Goal: Check status: Check status

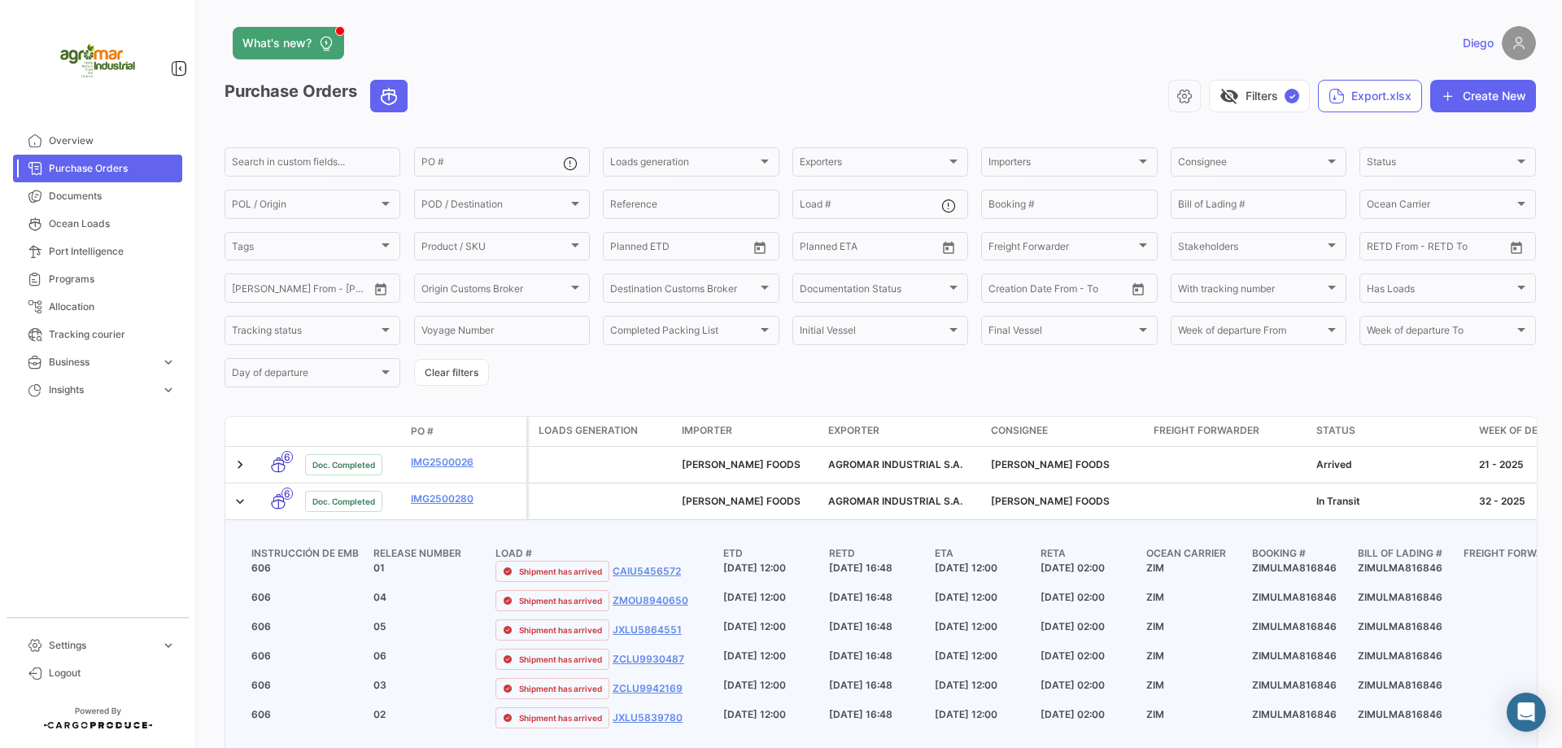
scroll to position [54, 0]
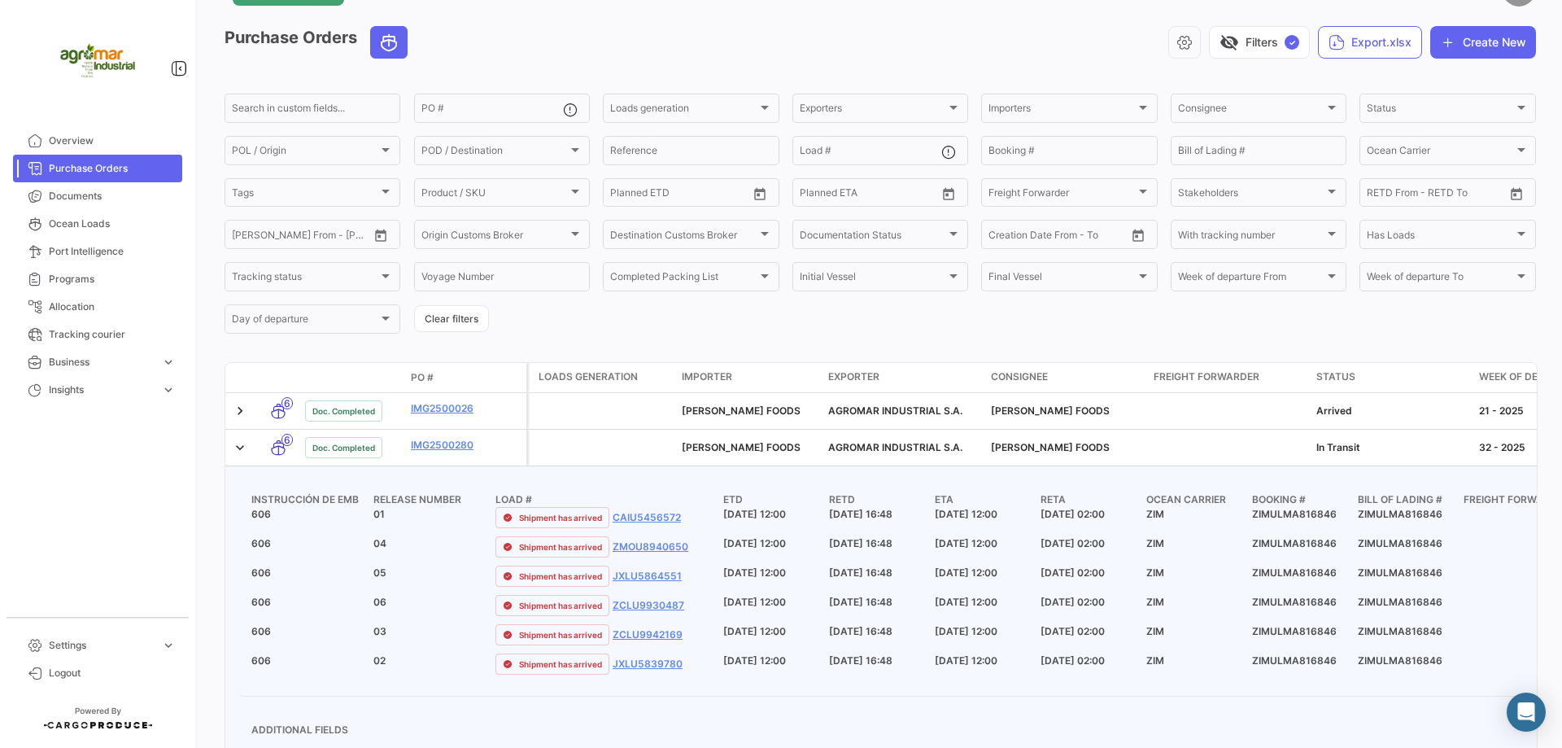
click at [107, 161] on span "Purchase Orders" at bounding box center [112, 168] width 127 height 15
click at [82, 140] on span "Overview" at bounding box center [112, 140] width 127 height 15
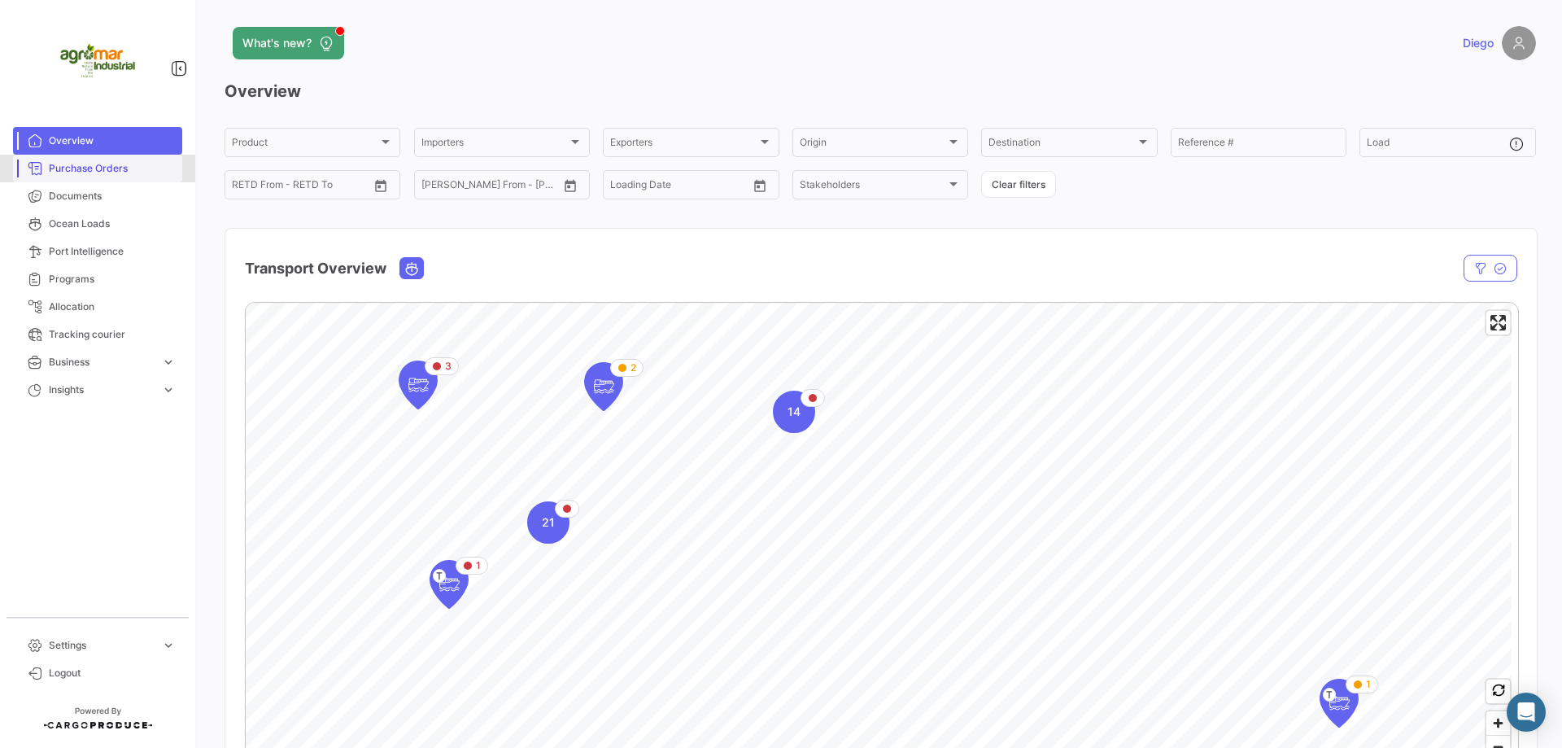
click at [91, 168] on span "Purchase Orders" at bounding box center [112, 168] width 127 height 15
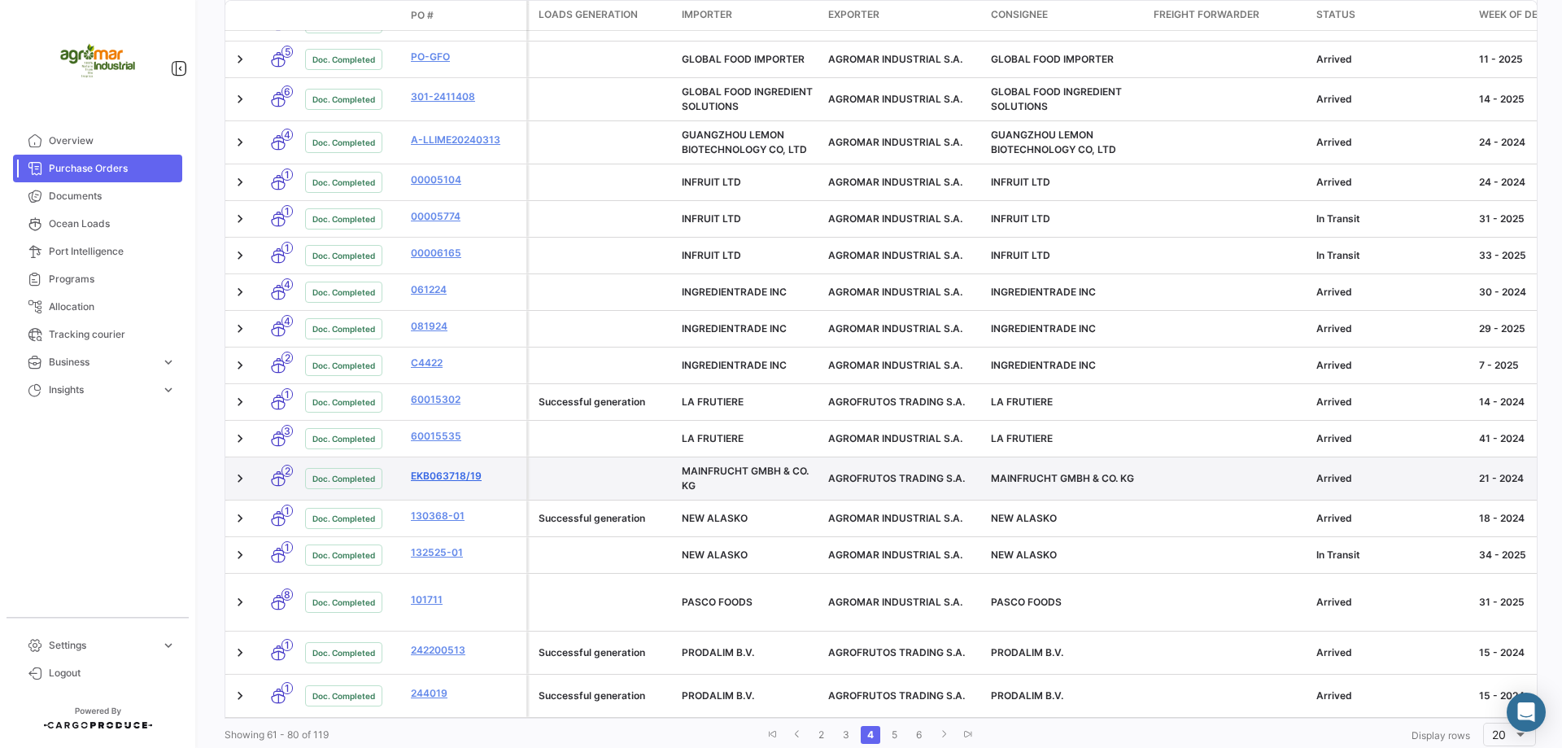
scroll to position [542, 0]
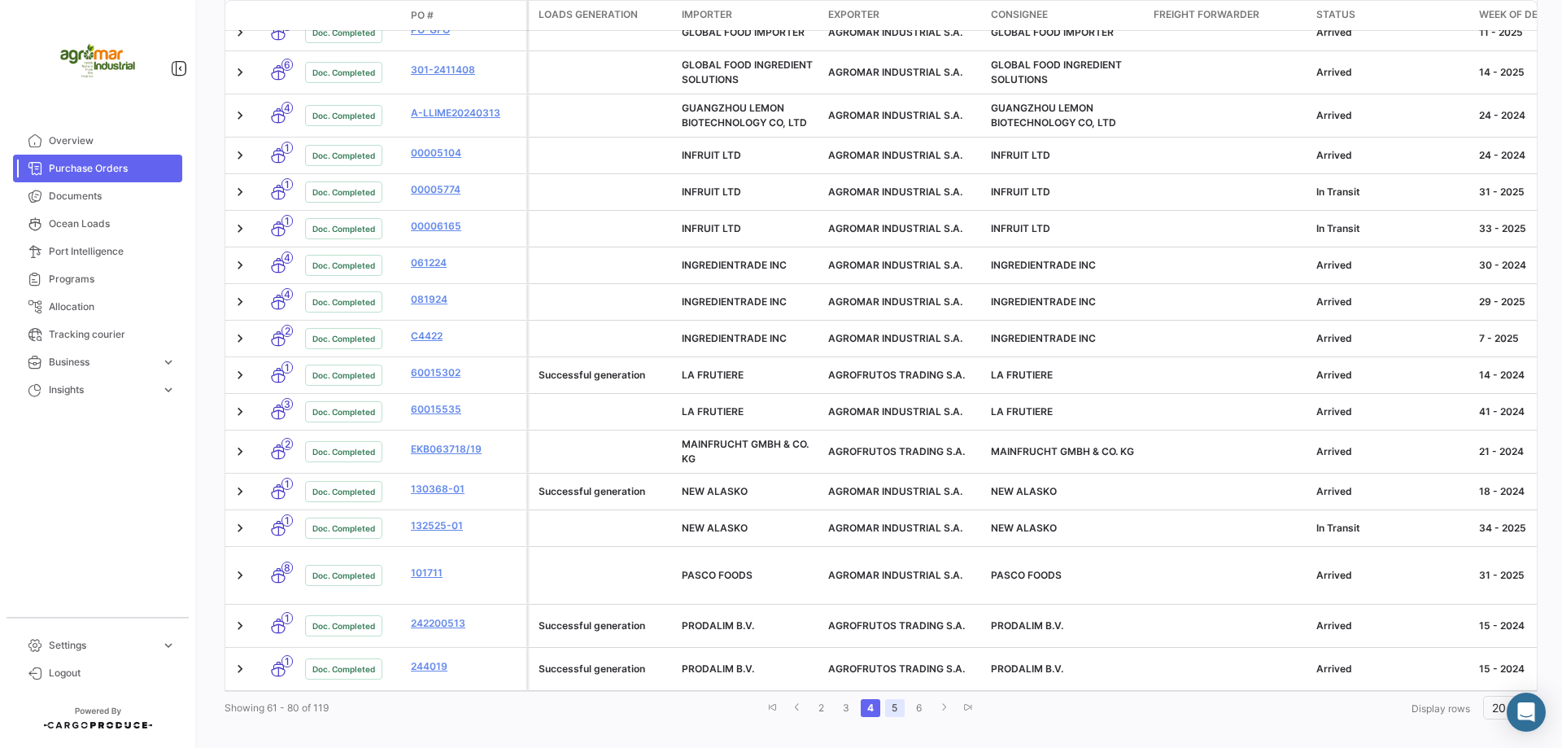
click at [893, 699] on link "5" at bounding box center [895, 708] width 20 height 18
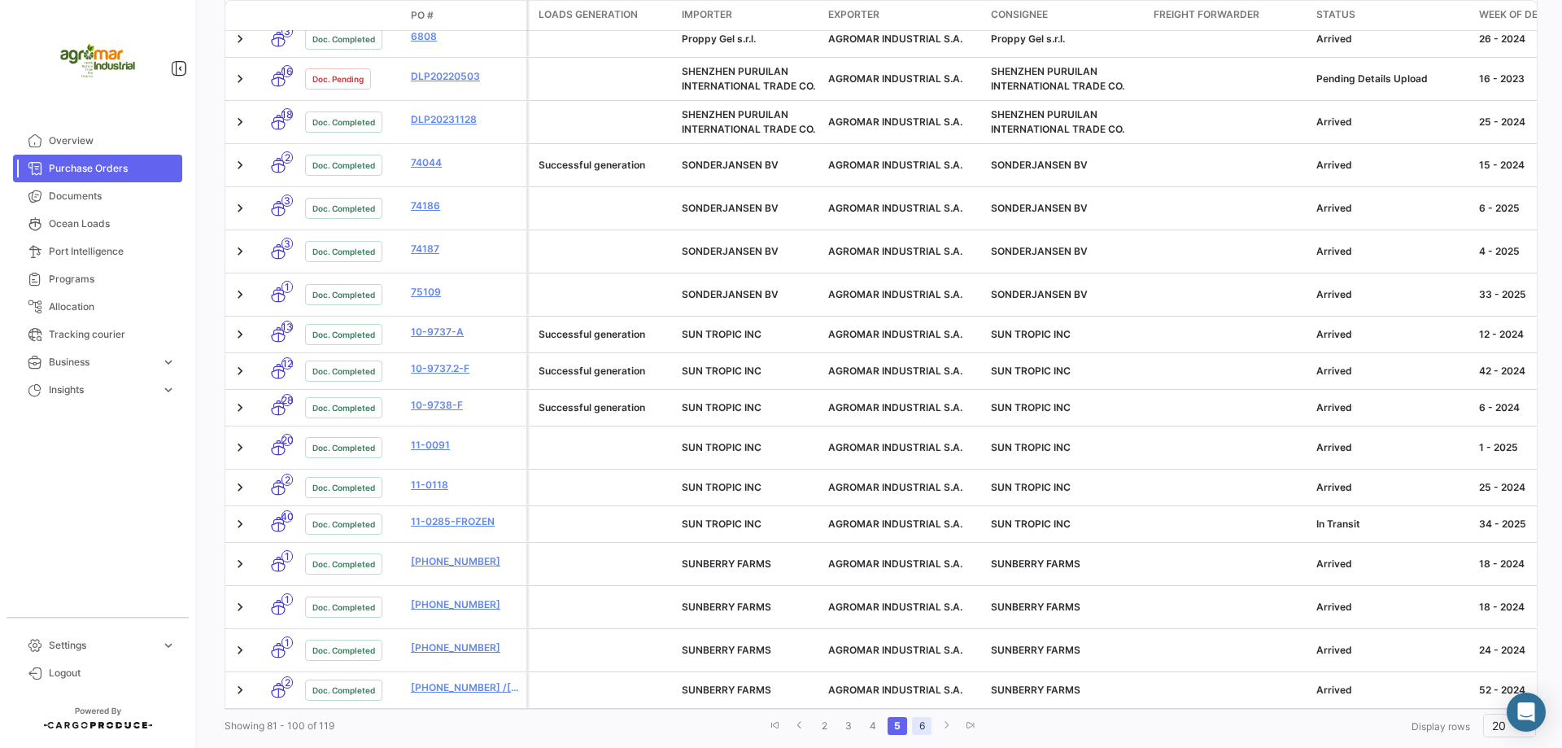
click at [914, 717] on link "6" at bounding box center [922, 726] width 20 height 18
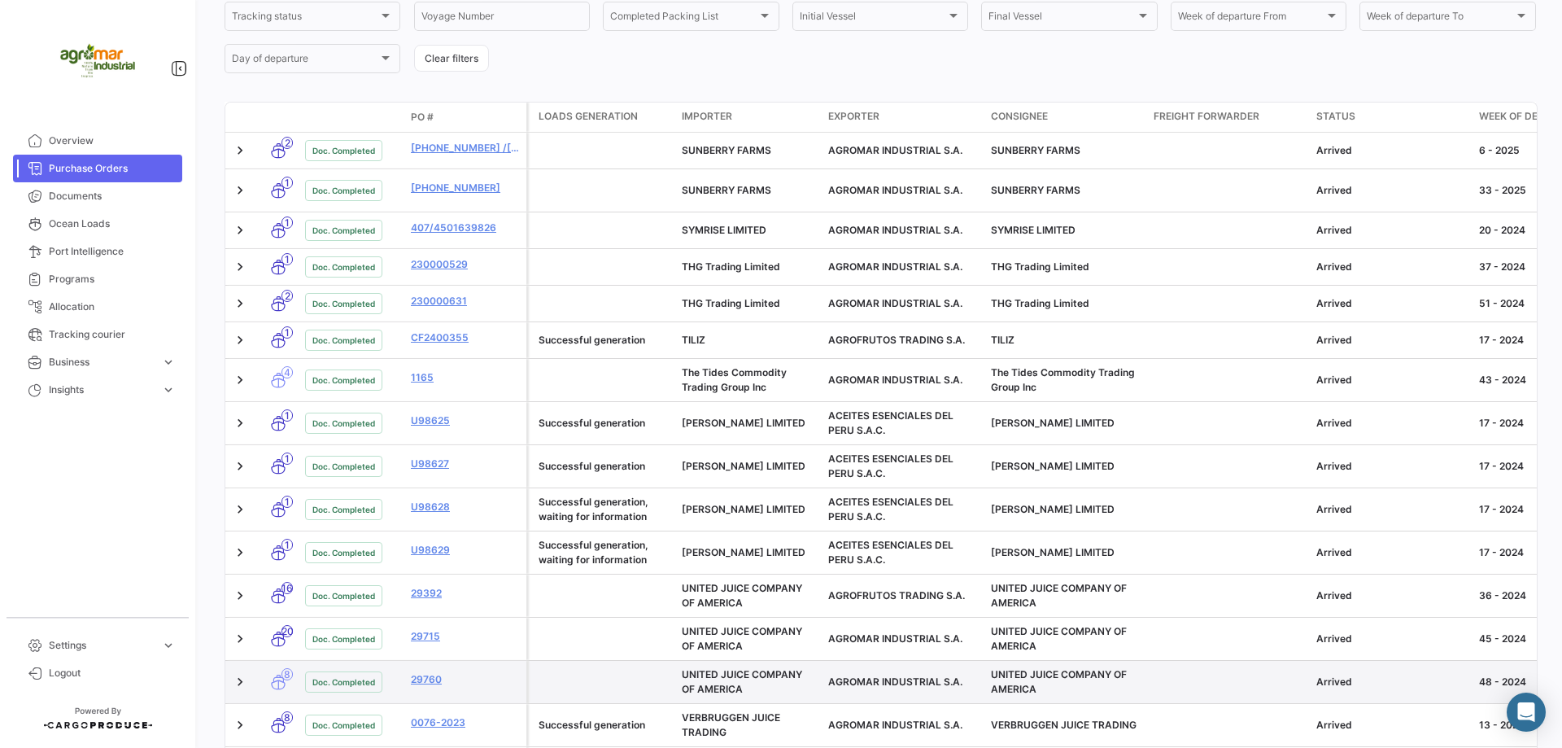
scroll to position [313, 0]
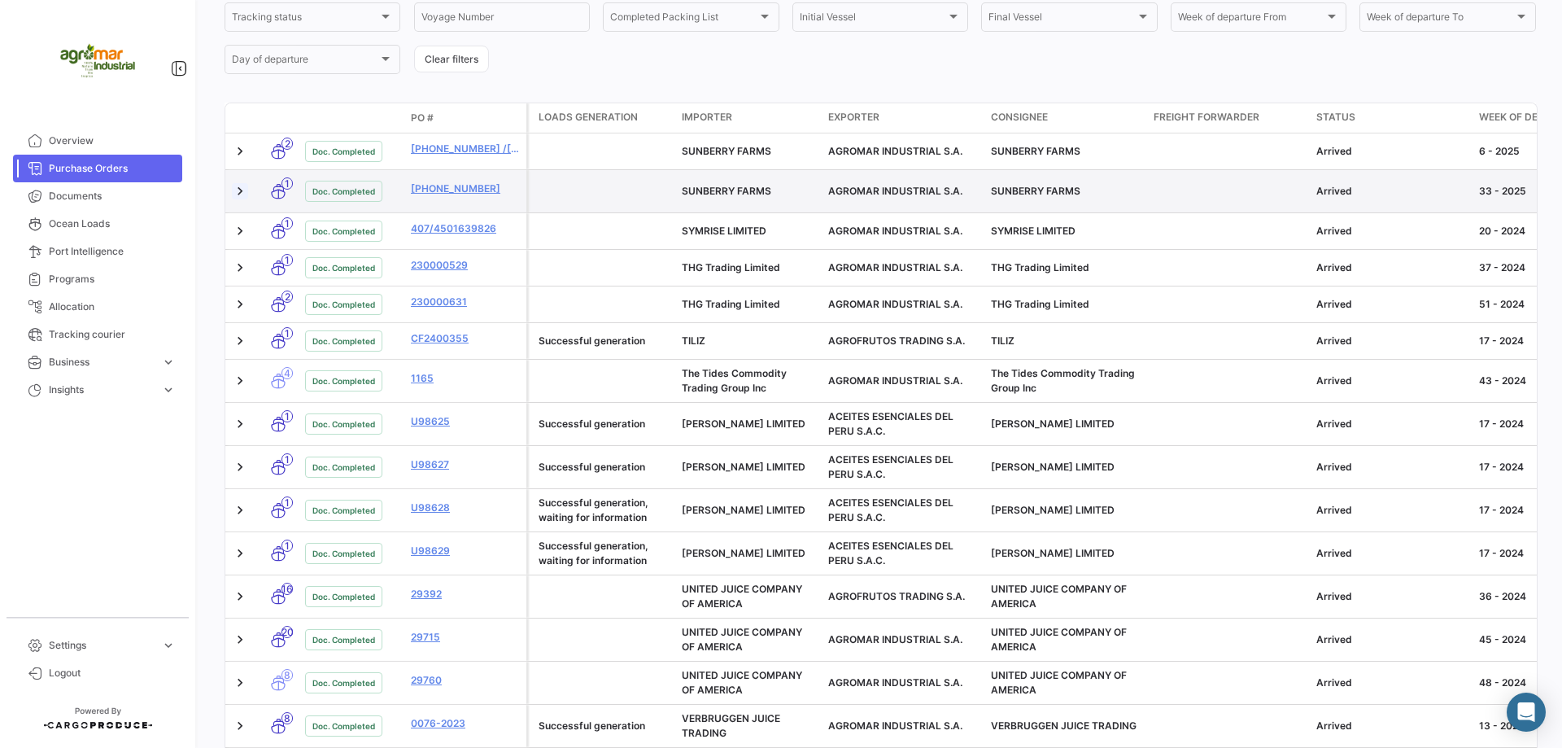
click at [237, 190] on link at bounding box center [240, 191] width 16 height 16
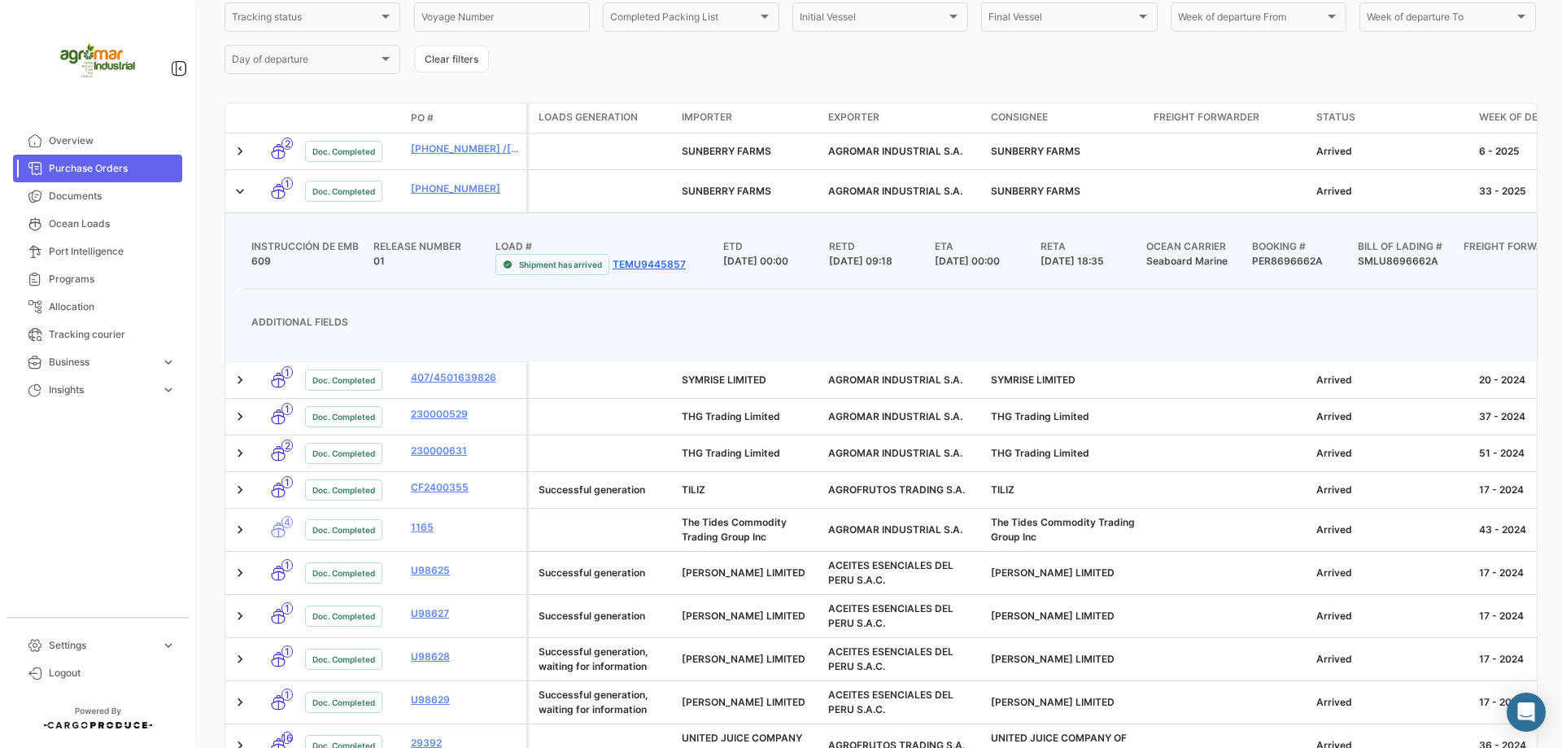
click at [649, 257] on link "TEMU9445857" at bounding box center [649, 264] width 73 height 15
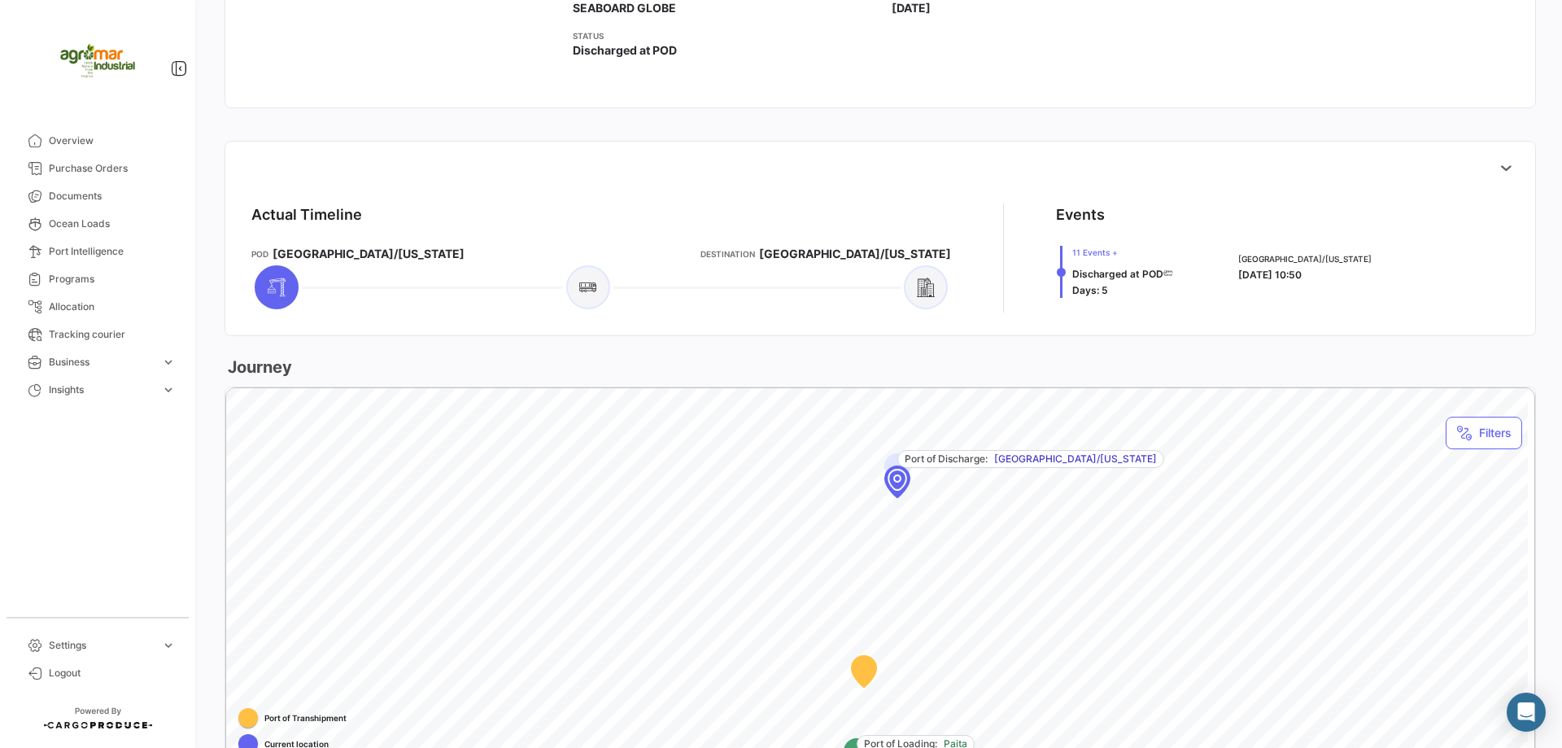
scroll to position [569, 0]
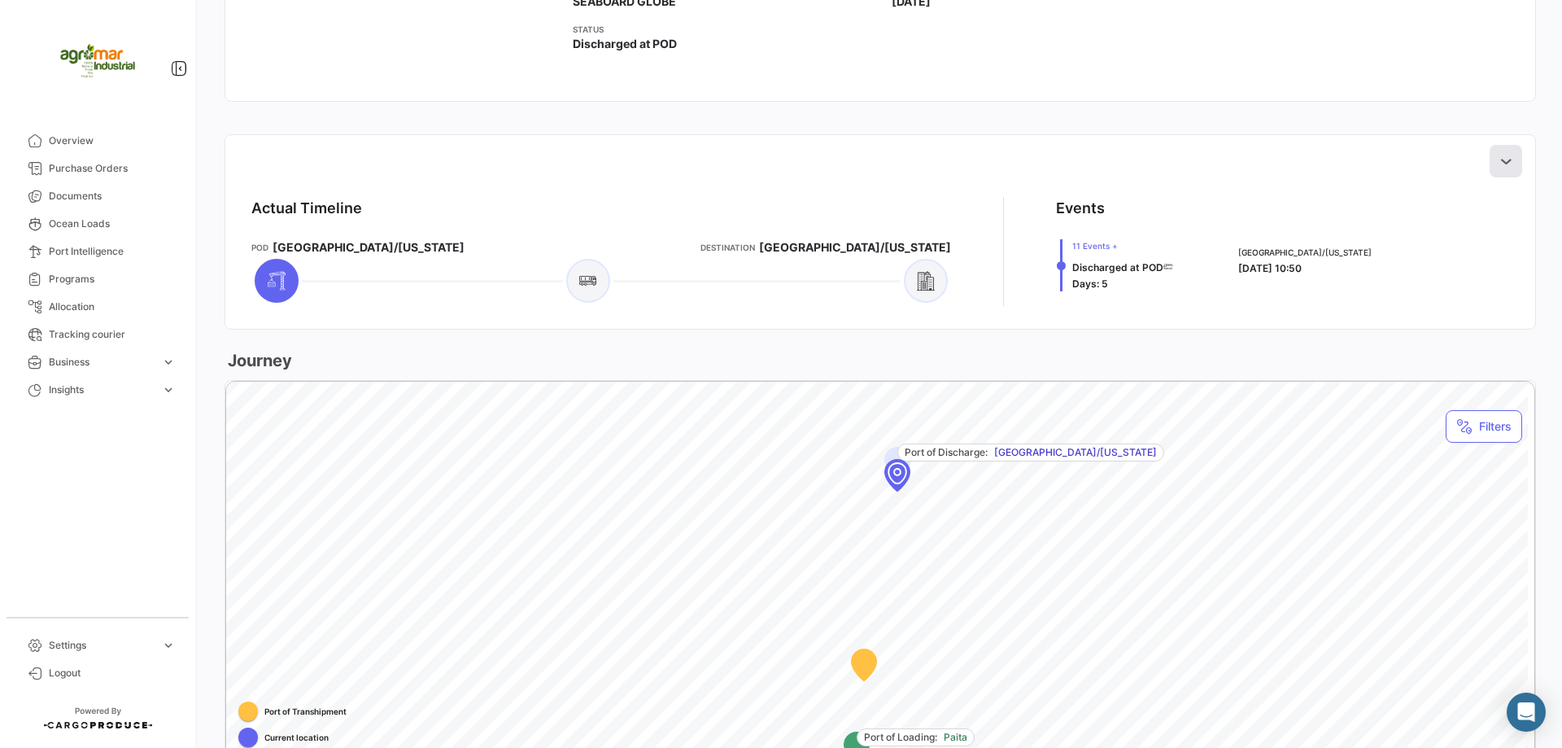
click at [1501, 158] on icon at bounding box center [1506, 161] width 16 height 16
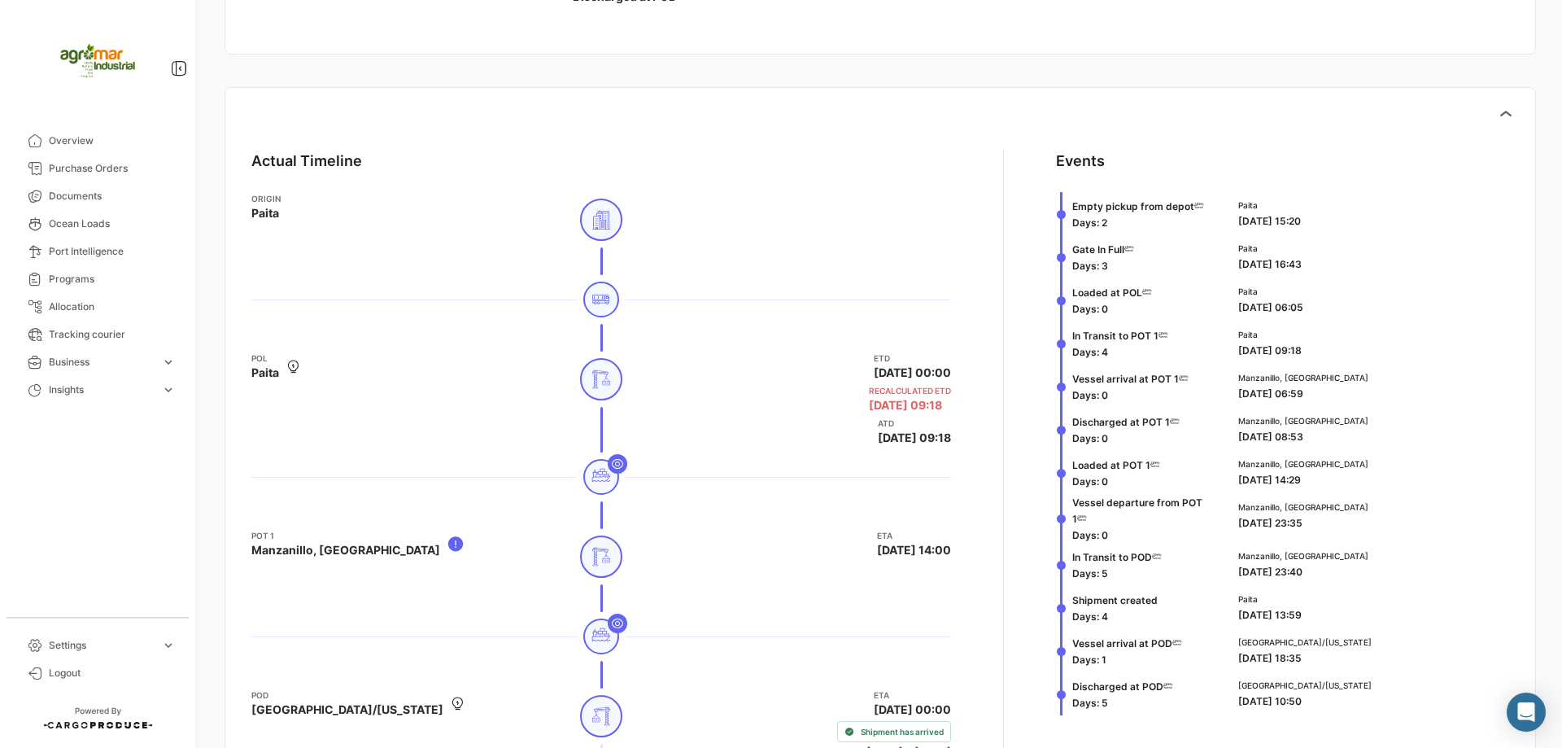
scroll to position [488, 0]
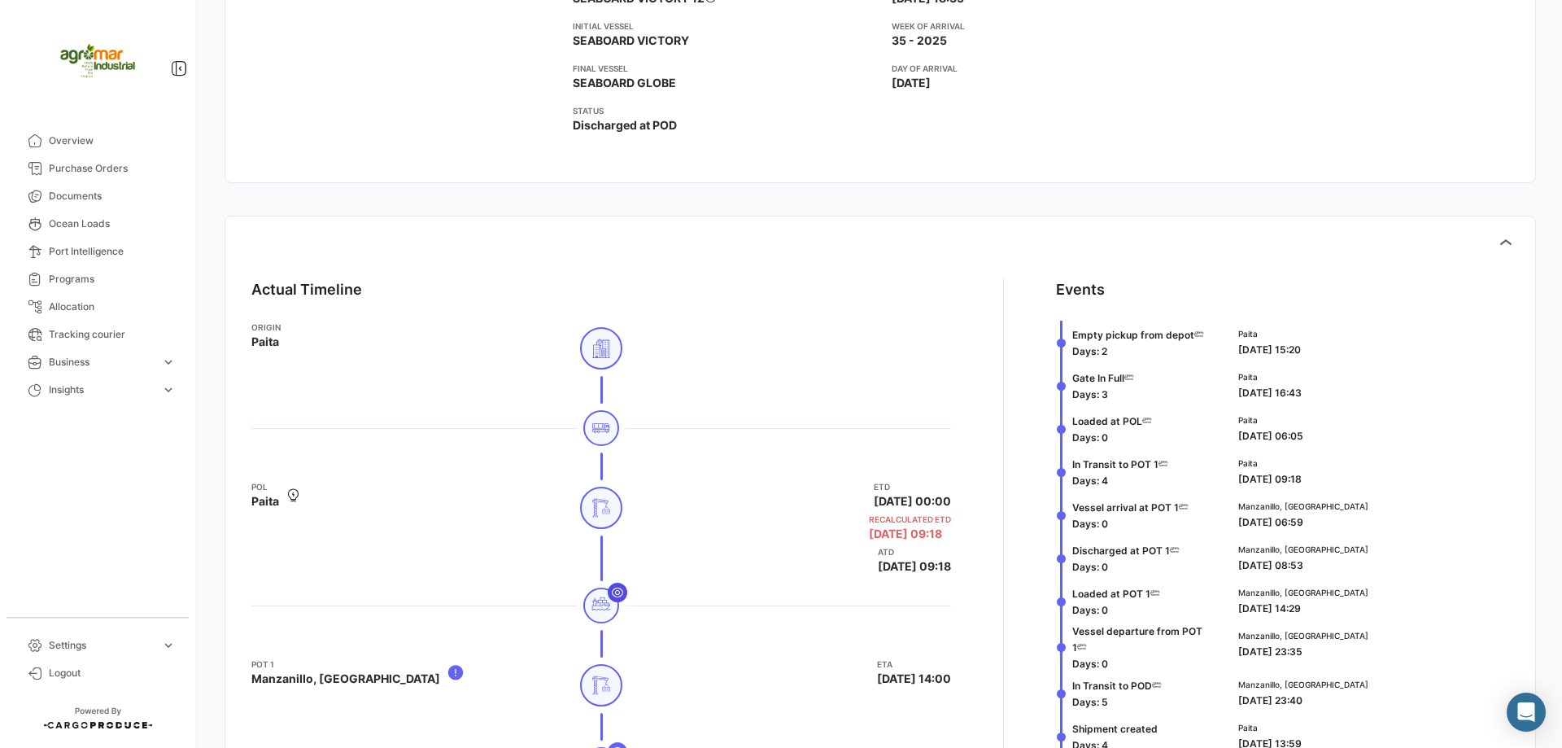
click at [613, 595] on icon at bounding box center [617, 592] width 13 height 13
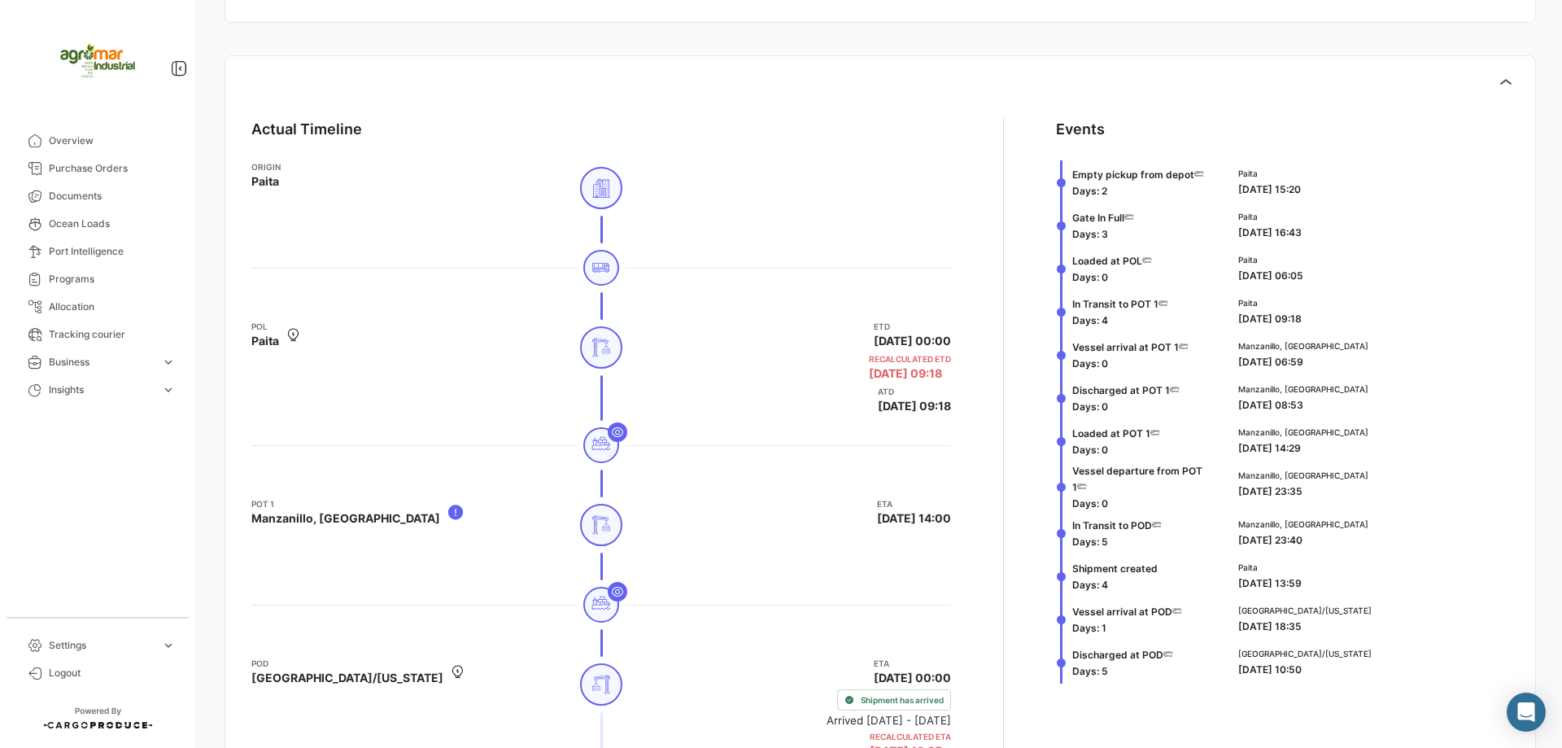
scroll to position [651, 0]
click at [611, 594] on icon at bounding box center [617, 588] width 13 height 13
click at [611, 433] on icon at bounding box center [617, 429] width 13 height 13
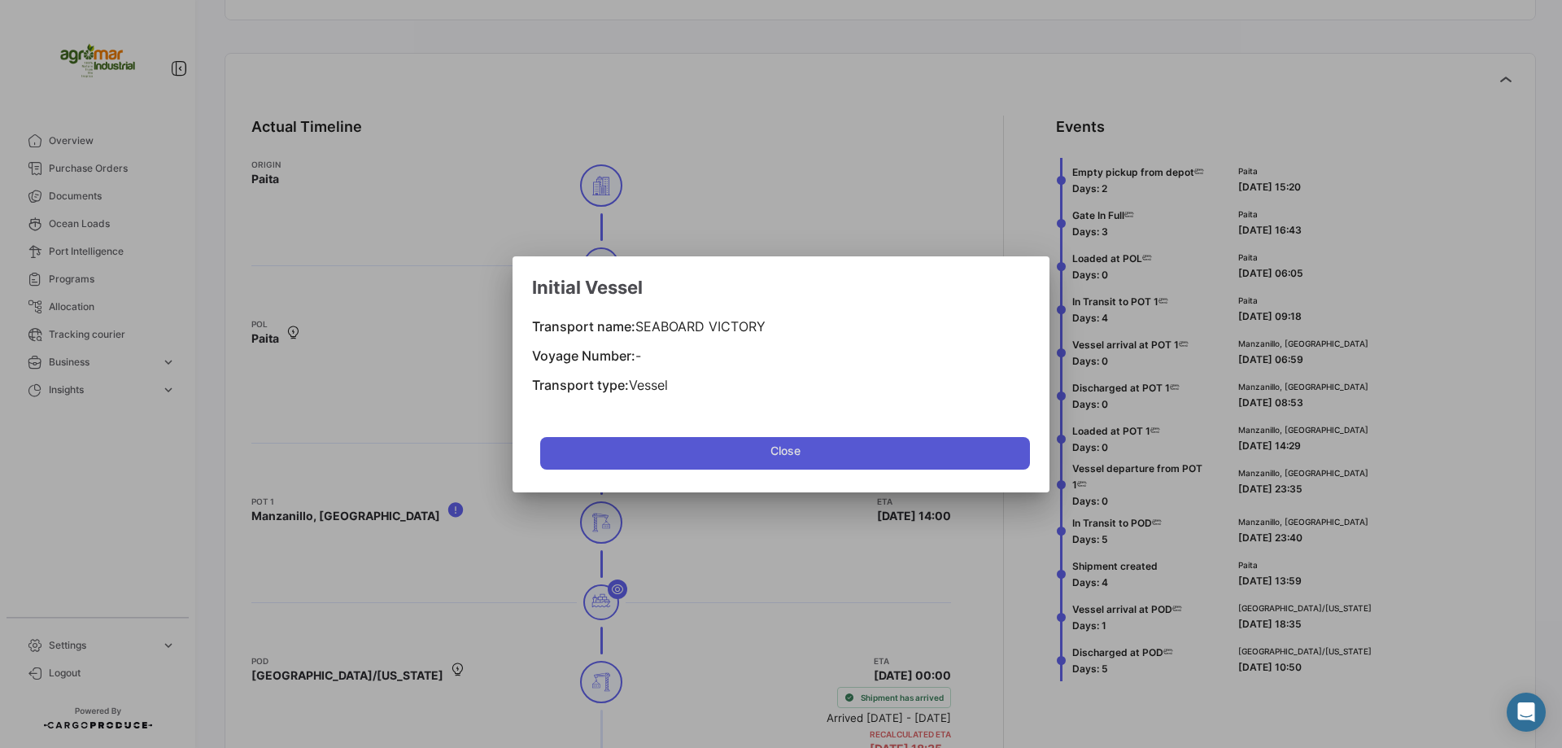
click at [818, 446] on button "Close" at bounding box center [785, 453] width 490 height 33
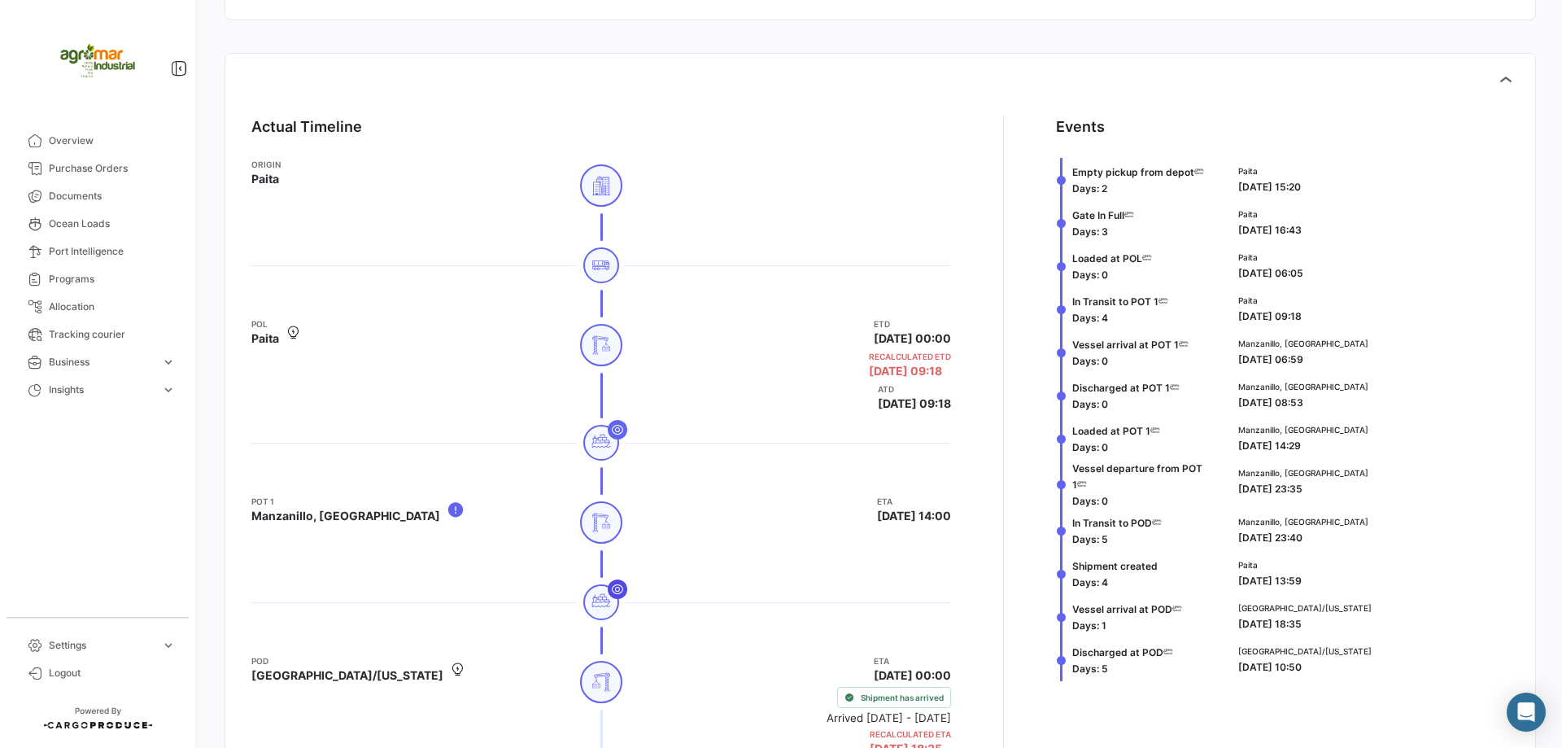
click at [618, 595] on button at bounding box center [618, 589] width 20 height 20
